Goal: Transaction & Acquisition: Download file/media

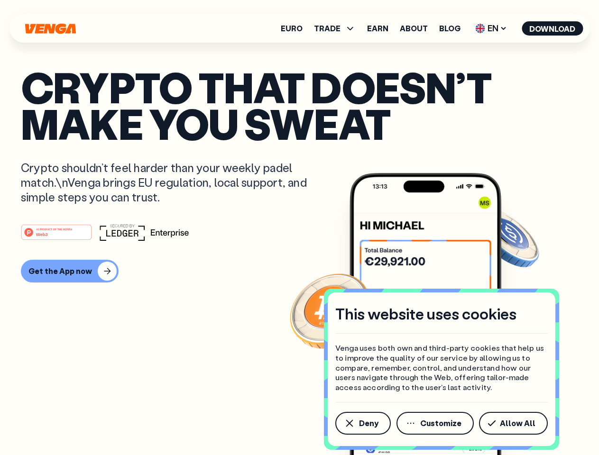
click at [299, 228] on div "#1 PRODUCT OF THE MONTH Web3" at bounding box center [299, 232] width 557 height 17
click at [362, 424] on span "Deny" at bounding box center [368, 424] width 19 height 8
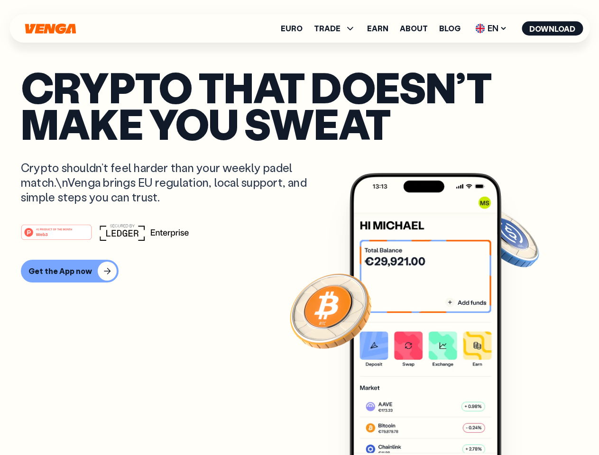
click at [436, 424] on img at bounding box center [426, 332] width 152 height 318
click at [515, 424] on article "Crypto that doesn’t make you sweat Crypto shouldn’t feel harder than your weekl…" at bounding box center [299, 247] width 557 height 356
click at [338, 28] on span "TRADE" at bounding box center [327, 29] width 27 height 8
click at [491, 28] on span "EN" at bounding box center [491, 28] width 38 height 15
click at [553, 28] on button "Download" at bounding box center [552, 28] width 61 height 14
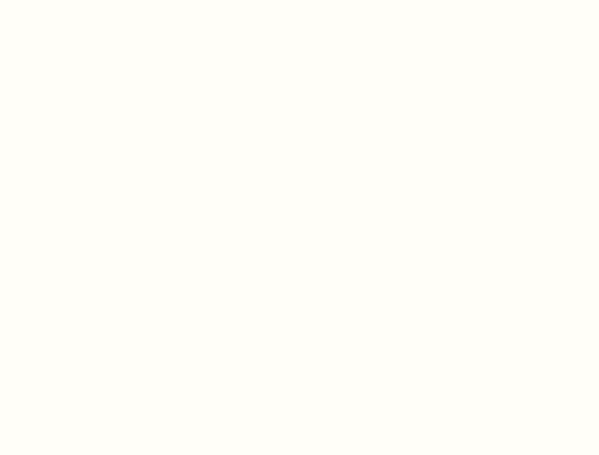
click at [299, 0] on html "This website uses cookies Venga uses both own and third-party cookies that help…" at bounding box center [299, 0] width 599 height 0
click at [68, 0] on html "This website uses cookies Venga uses both own and third-party cookies that help…" at bounding box center [299, 0] width 599 height 0
click at [58, 0] on html "This website uses cookies Venga uses both own and third-party cookies that help…" at bounding box center [299, 0] width 599 height 0
